Goal: Communication & Community: Answer question/provide support

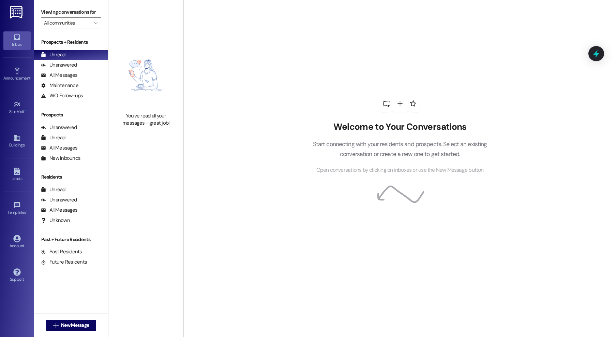
drag, startPoint x: 59, startPoint y: 73, endPoint x: 105, endPoint y: 57, distance: 48.3
click at [59, 73] on div "All Messages" at bounding box center [59, 75] width 37 height 7
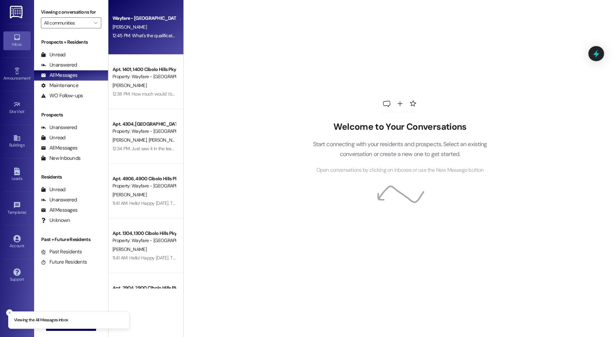
click at [150, 40] on div "Wayfare - Cibolo Hills Prospect [PERSON_NAME] 12:45 PM: What's the qualificatio…" at bounding box center [145, 27] width 75 height 55
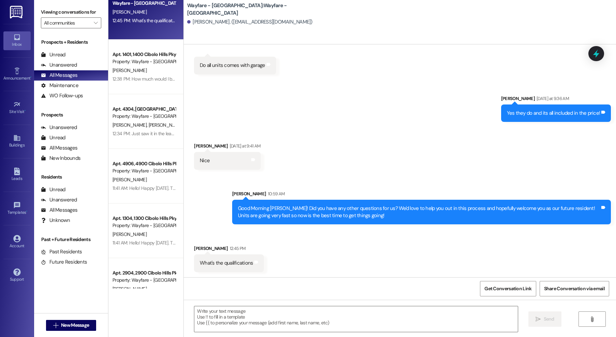
scroll to position [13, 0]
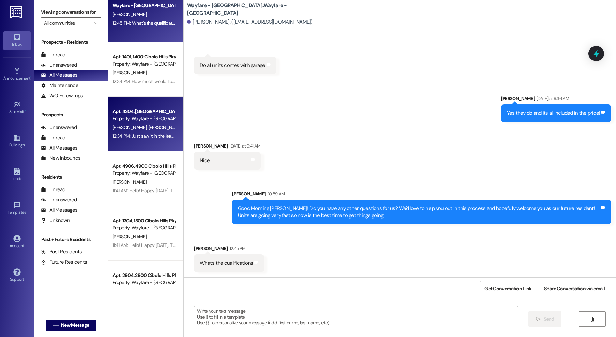
click at [152, 139] on div "12:34 PM: Just saw it in the lease so I wanted to be sure 12:34 PM: Just saw it…" at bounding box center [144, 136] width 64 height 9
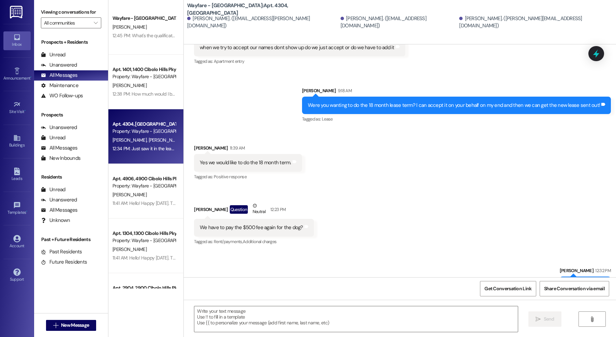
scroll to position [10380, 0]
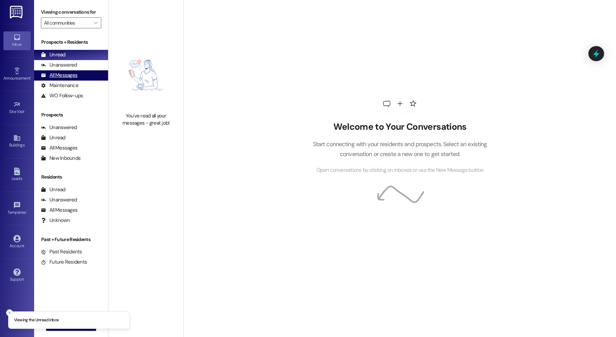
click at [73, 75] on div "All Messages" at bounding box center [59, 75] width 37 height 7
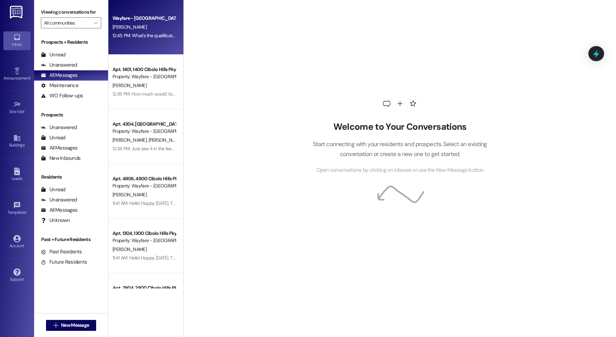
click at [129, 28] on div "[PERSON_NAME]" at bounding box center [144, 27] width 64 height 9
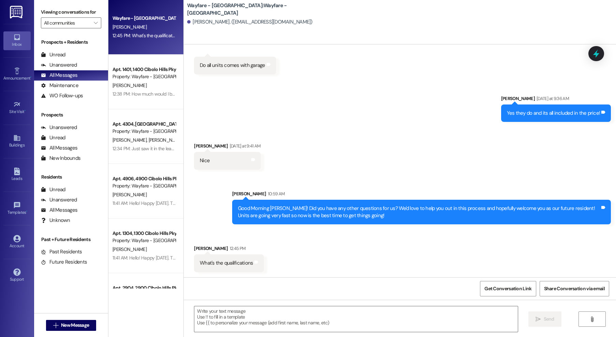
scroll to position [238, 0]
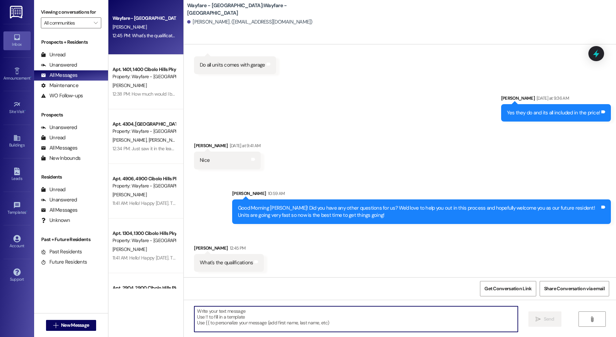
click at [307, 324] on textarea at bounding box center [356, 319] width 324 height 26
click at [300, 316] on textarea at bounding box center [356, 319] width 324 height 26
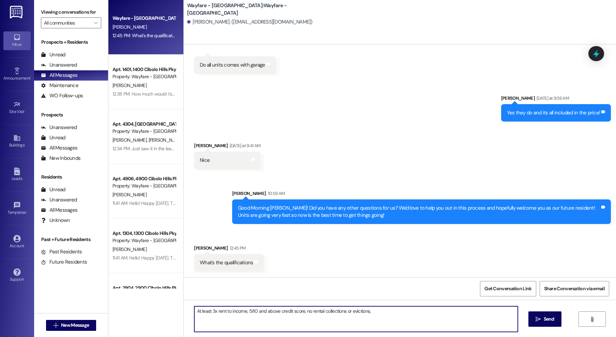
click at [306, 311] on textarea "At least 3x rent to income, 580 and above credit score, no rental collections o…" at bounding box center [356, 319] width 324 height 26
click at [403, 317] on textarea "At least 3x rent to income, 580 and above credit score, no rental collections o…" at bounding box center [356, 319] width 324 height 26
type textarea "At least 3x rent to income, 580 and above credit score, no rental collections, …"
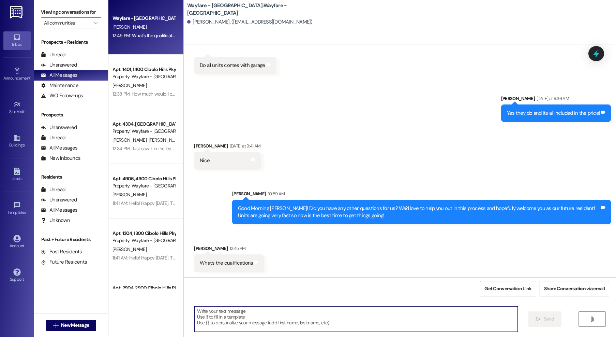
scroll to position [286, 0]
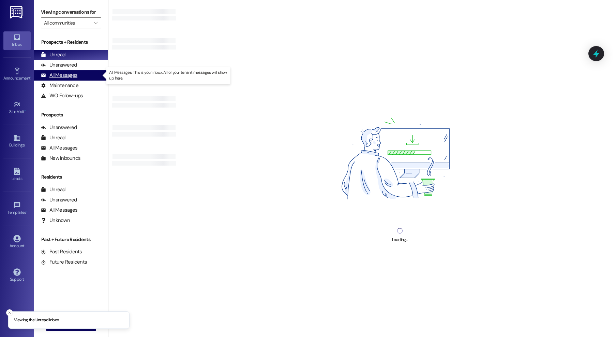
click at [85, 74] on div "All Messages (undefined)" at bounding box center [71, 75] width 74 height 10
click at [70, 76] on div "All Messages" at bounding box center [59, 75] width 37 height 7
click at [55, 79] on div "All Messages (undefined)" at bounding box center [71, 75] width 74 height 10
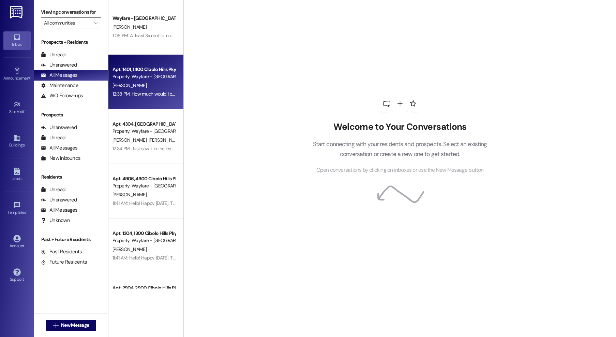
click at [158, 88] on div "[PERSON_NAME]" at bounding box center [144, 85] width 64 height 9
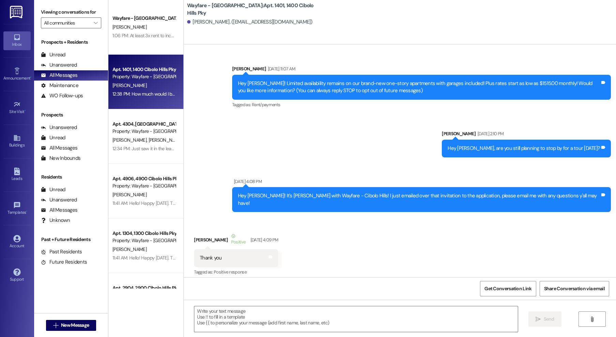
scroll to position [5120, 0]
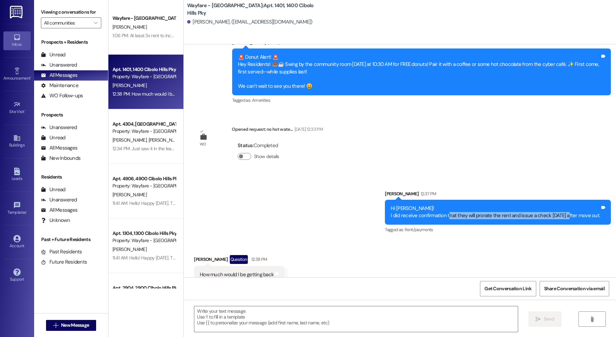
drag, startPoint x: 435, startPoint y: 193, endPoint x: 550, endPoint y: 197, distance: 115.7
click at [552, 205] on div "Hi Kyle! I did receive confirmation that they will prorate the rent and issue a…" at bounding box center [495, 212] width 209 height 15
click at [493, 216] on div "Sent via SMS Thalya Hendrie 12:37 PM Hi Kyle! I did receive confirmation that t…" at bounding box center [498, 212] width 236 height 55
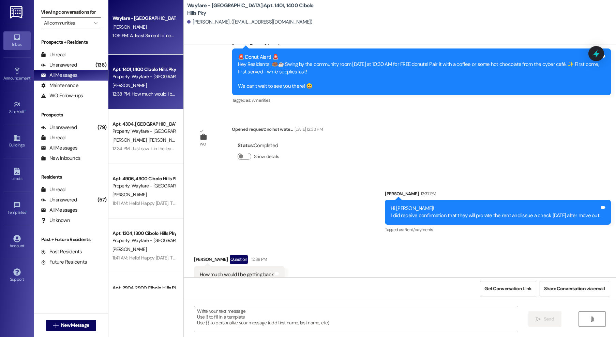
click at [153, 34] on div "1:06 PM: At least 3x rent to income, 580 and above credit score, no rental coll…" at bounding box center [229, 35] width 233 height 6
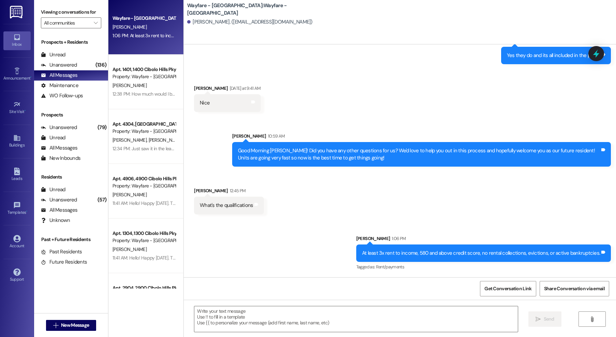
scroll to position [295, 0]
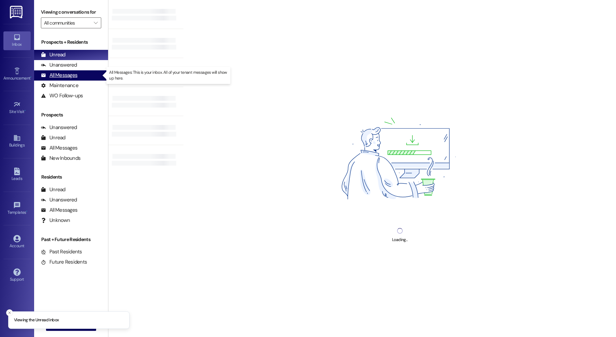
click at [71, 74] on div "All Messages" at bounding box center [59, 75] width 37 height 7
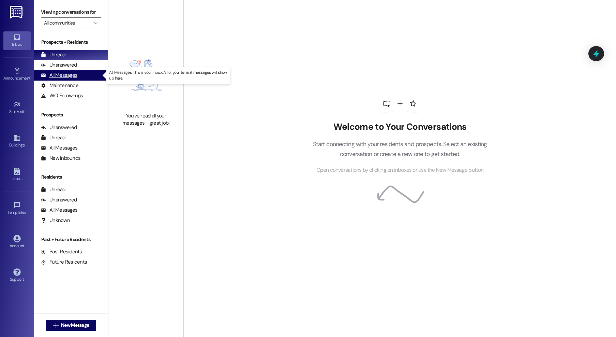
click at [61, 72] on div "All Messages" at bounding box center [59, 75] width 37 height 7
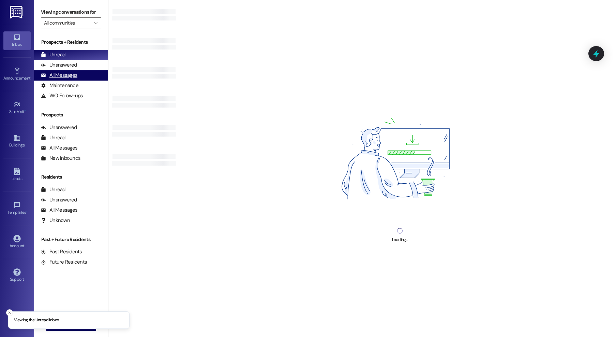
click at [62, 75] on div "All Messages" at bounding box center [59, 75] width 37 height 7
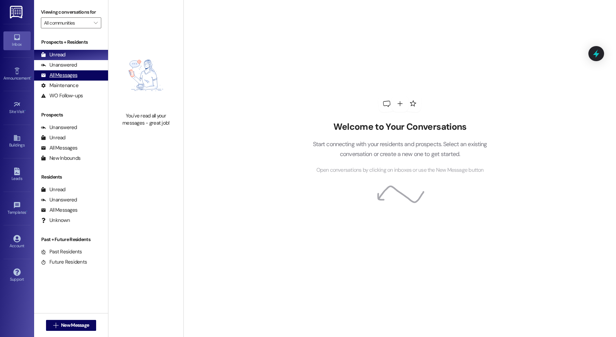
click at [64, 74] on div "All Messages" at bounding box center [59, 75] width 37 height 7
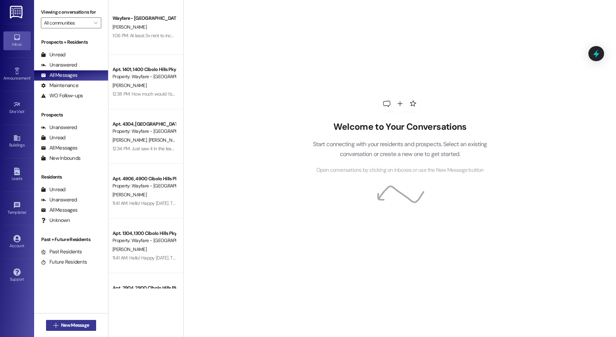
click at [84, 326] on span "New Message" at bounding box center [75, 324] width 28 height 7
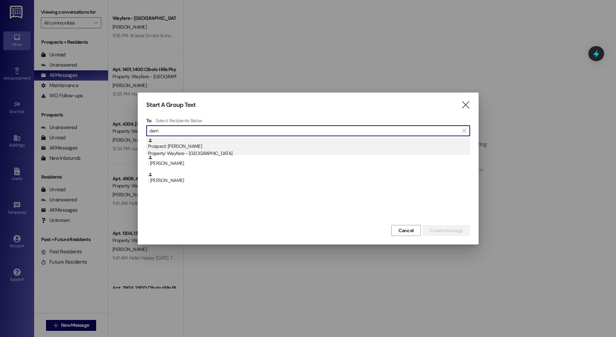
type input "derri"
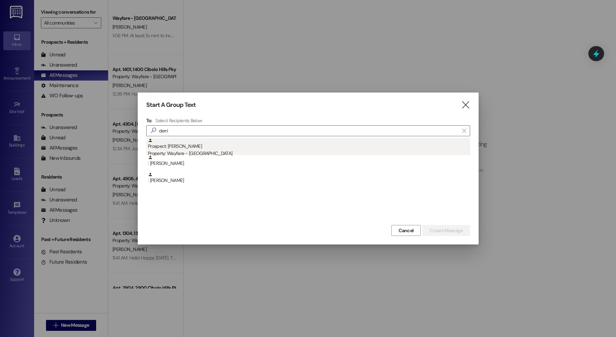
click at [220, 140] on div "Prospect: Derrick Edmund Property: Wayfare - Cibolo Hills" at bounding box center [309, 147] width 322 height 19
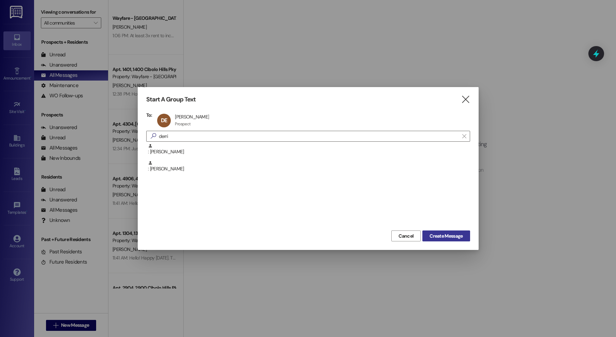
click at [443, 238] on span "Create Message" at bounding box center [446, 235] width 33 height 7
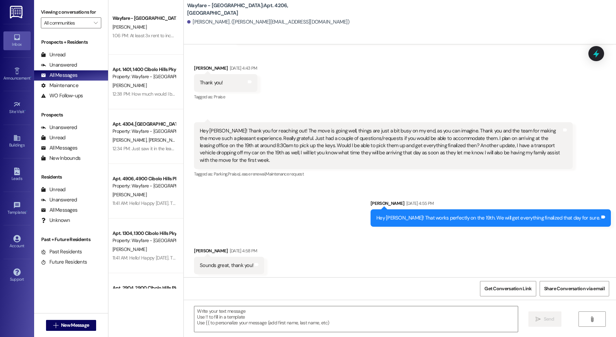
scroll to position [89, 0]
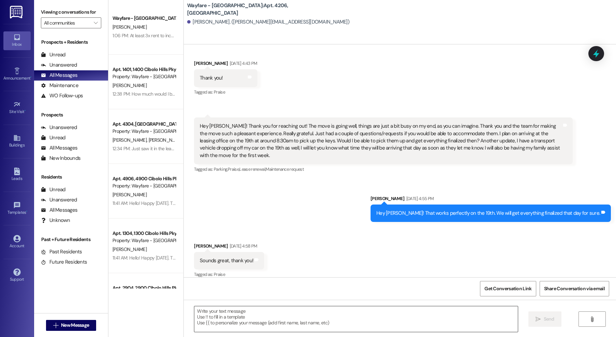
click at [394, 314] on textarea at bounding box center [356, 319] width 324 height 26
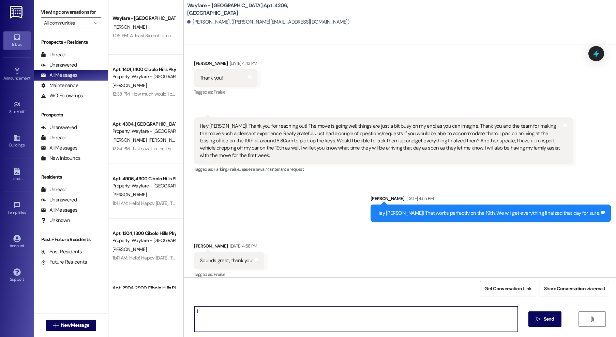
type textarea "I"
type textarea "Hi Derrick, I just went over to the unit and there wasn't anything there."
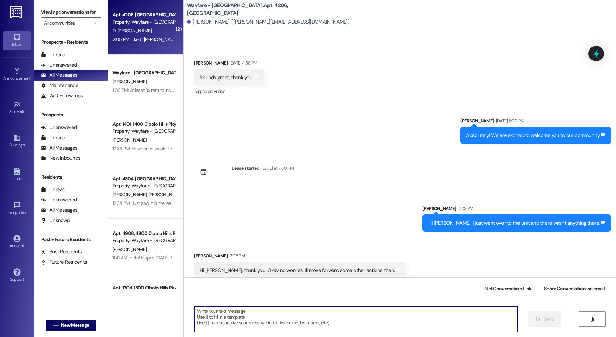
scroll to position [320, 0]
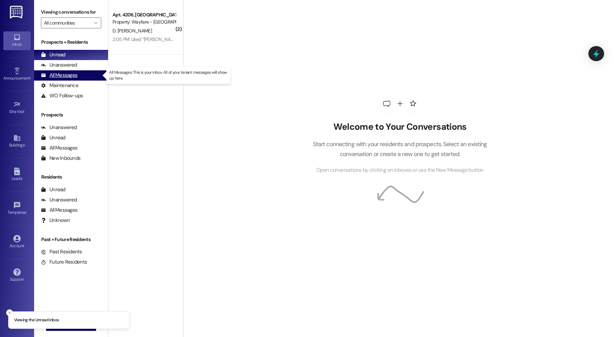
click at [83, 73] on div "All Messages (undefined)" at bounding box center [71, 75] width 74 height 10
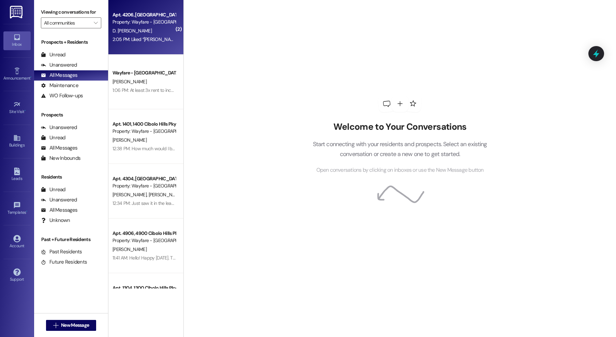
click at [139, 36] on div "2:05 PM: Liked “Jordan Arnold (Wayfare - Cibolo Hills): Hi Derrick, I just went…" at bounding box center [249, 39] width 272 height 6
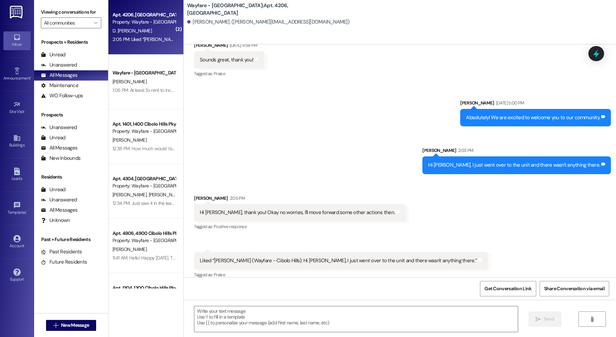
scroll to position [290, 0]
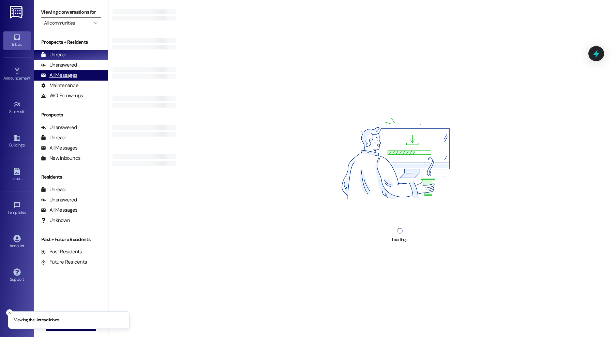
click at [58, 78] on div "All Messages" at bounding box center [59, 75] width 37 height 7
click at [83, 73] on div "All Messages (undefined)" at bounding box center [71, 75] width 74 height 10
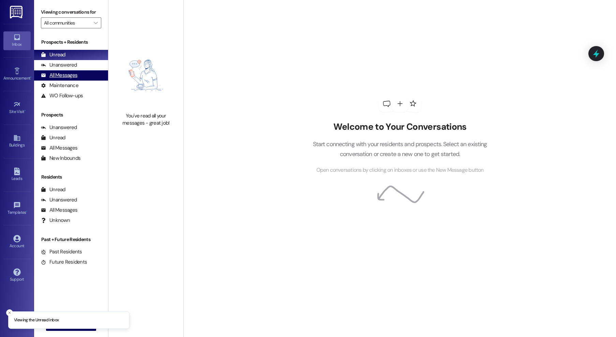
click at [50, 75] on div "All Messages" at bounding box center [59, 75] width 37 height 7
